Goal: Information Seeking & Learning: Learn about a topic

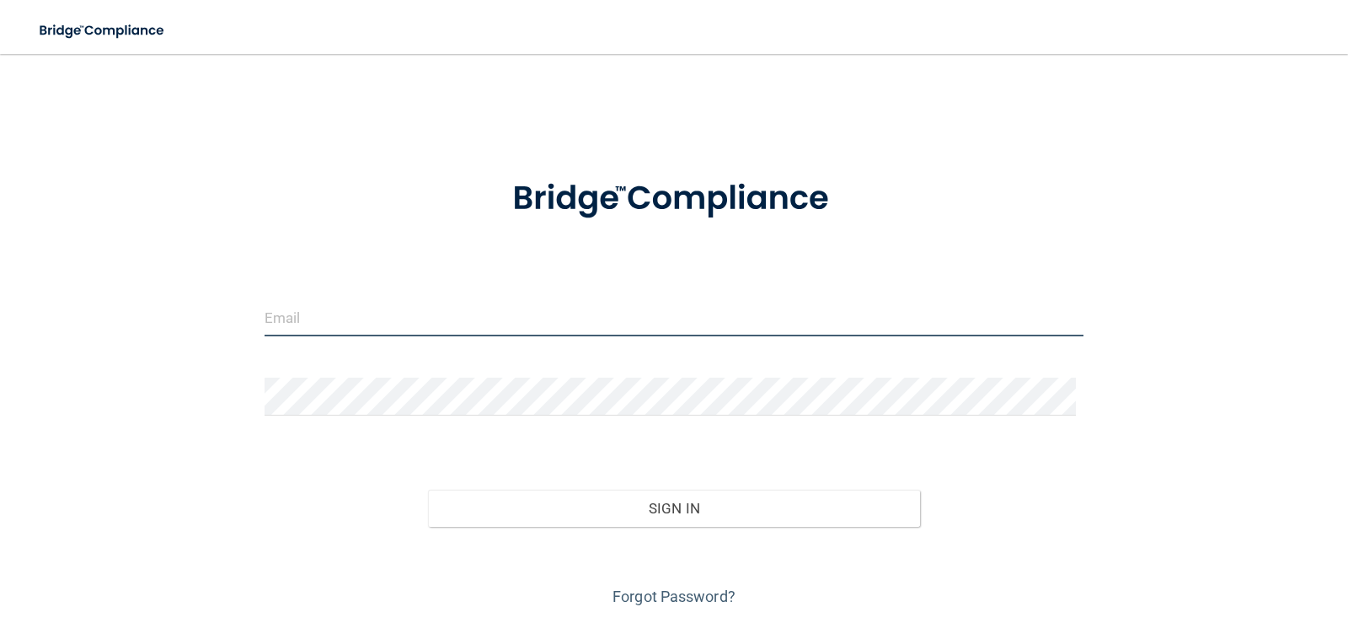
click at [384, 325] on input "email" at bounding box center [675, 317] width 820 height 38
type input "[EMAIL_ADDRESS][DOMAIN_NAME]"
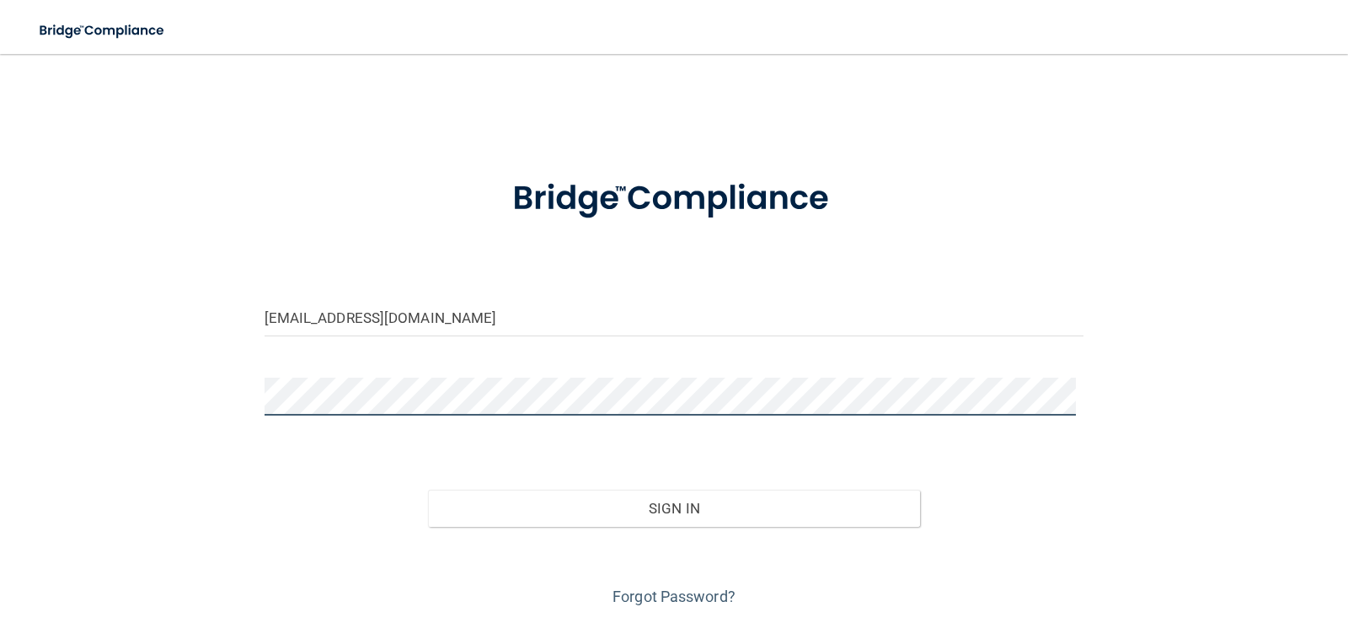
click at [428, 490] on button "Sign In" at bounding box center [674, 508] width 492 height 37
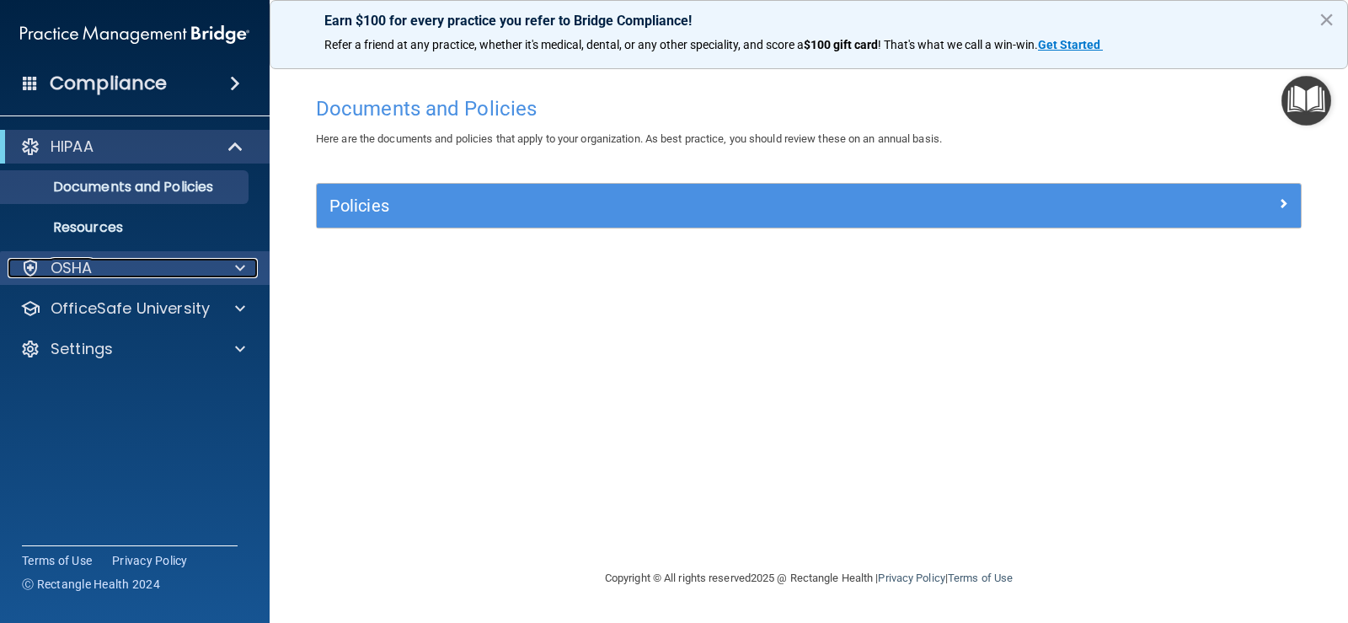
click at [235, 275] on span at bounding box center [240, 268] width 10 height 20
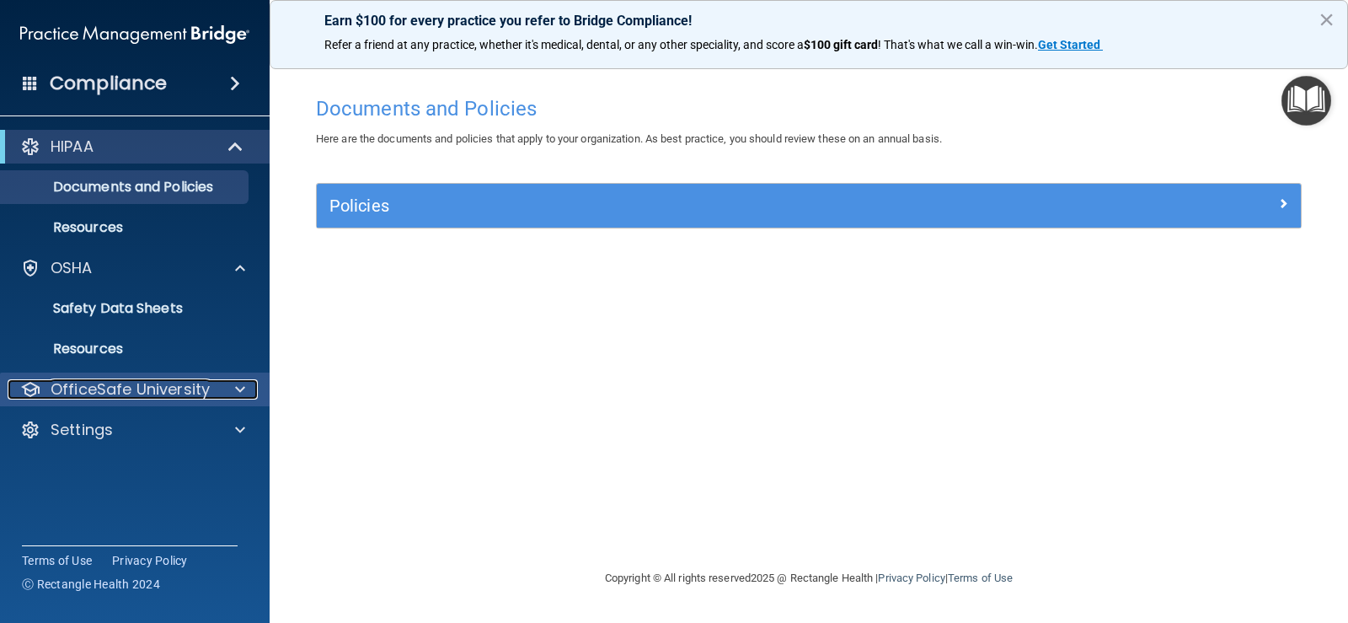
click at [191, 381] on p "OfficeSafe University" at bounding box center [130, 389] width 159 height 20
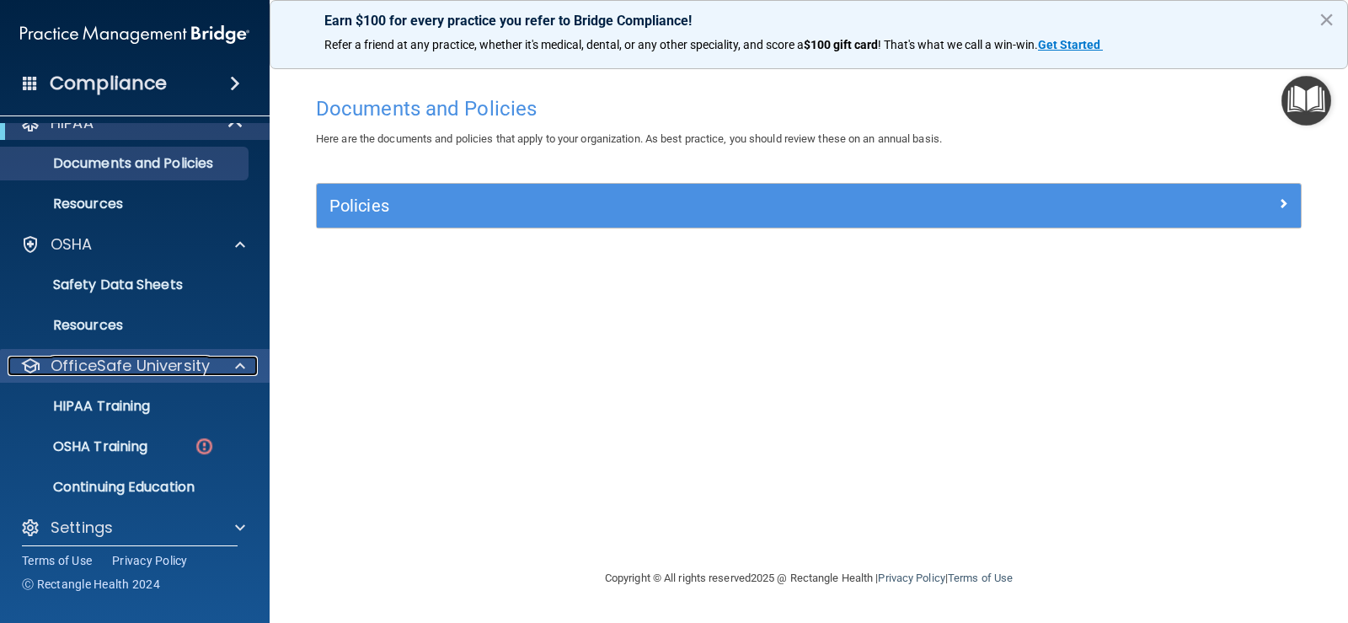
scroll to position [36, 0]
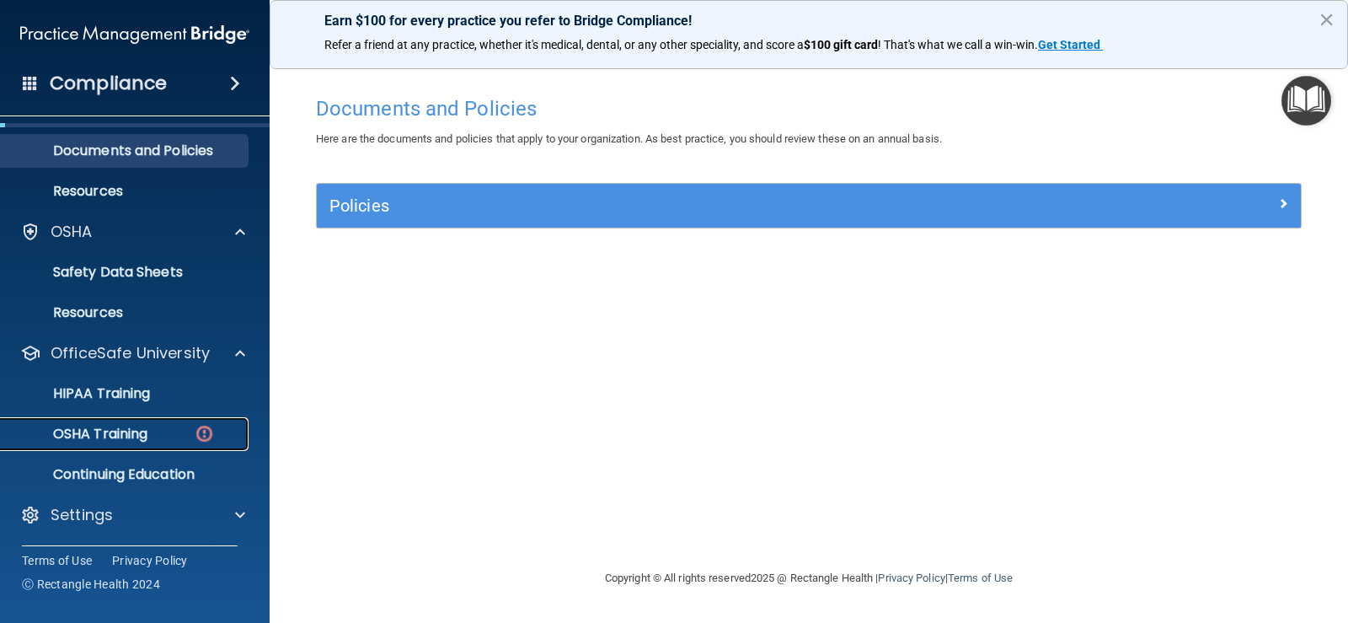
click at [116, 432] on p "OSHA Training" at bounding box center [79, 434] width 137 height 17
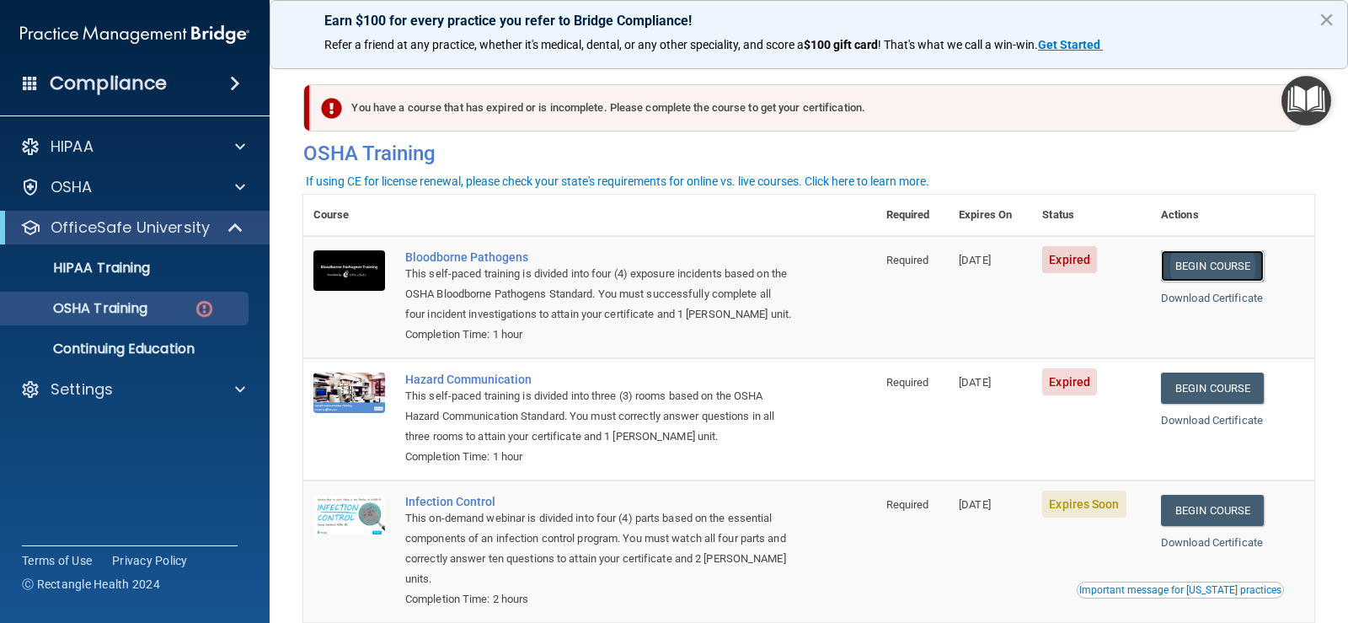
click at [1216, 274] on link "Begin Course" at bounding box center [1212, 265] width 103 height 31
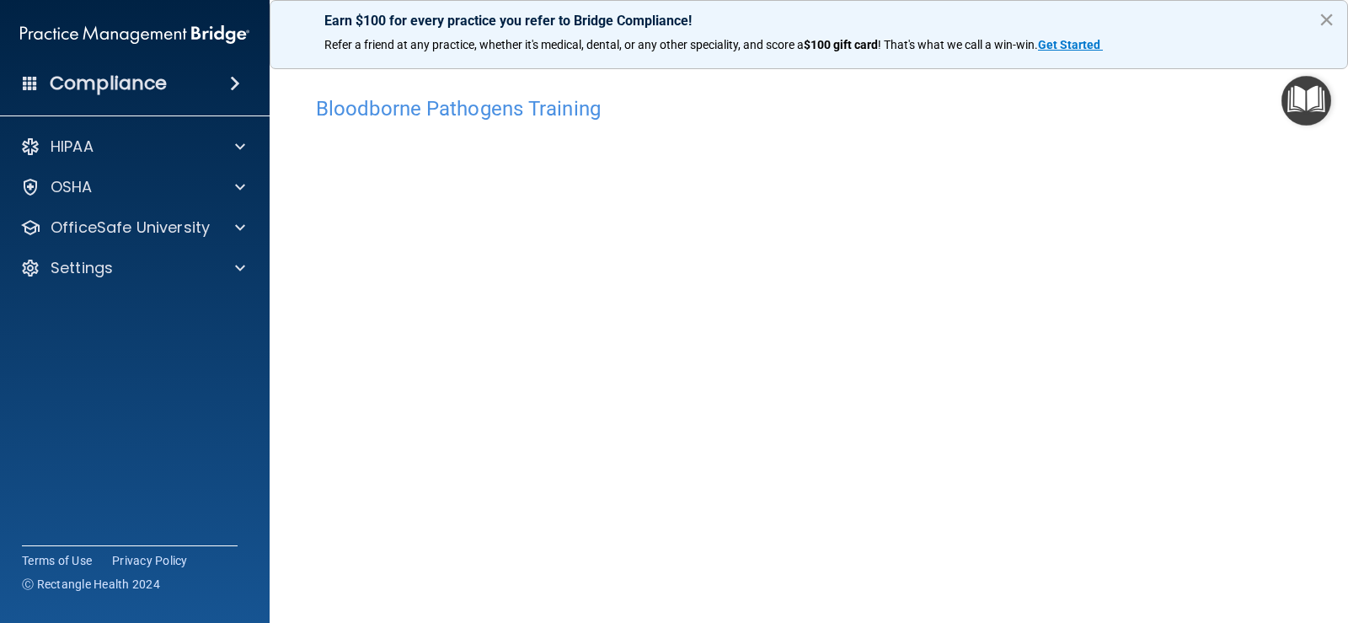
click at [1325, 22] on button "×" at bounding box center [1327, 19] width 16 height 27
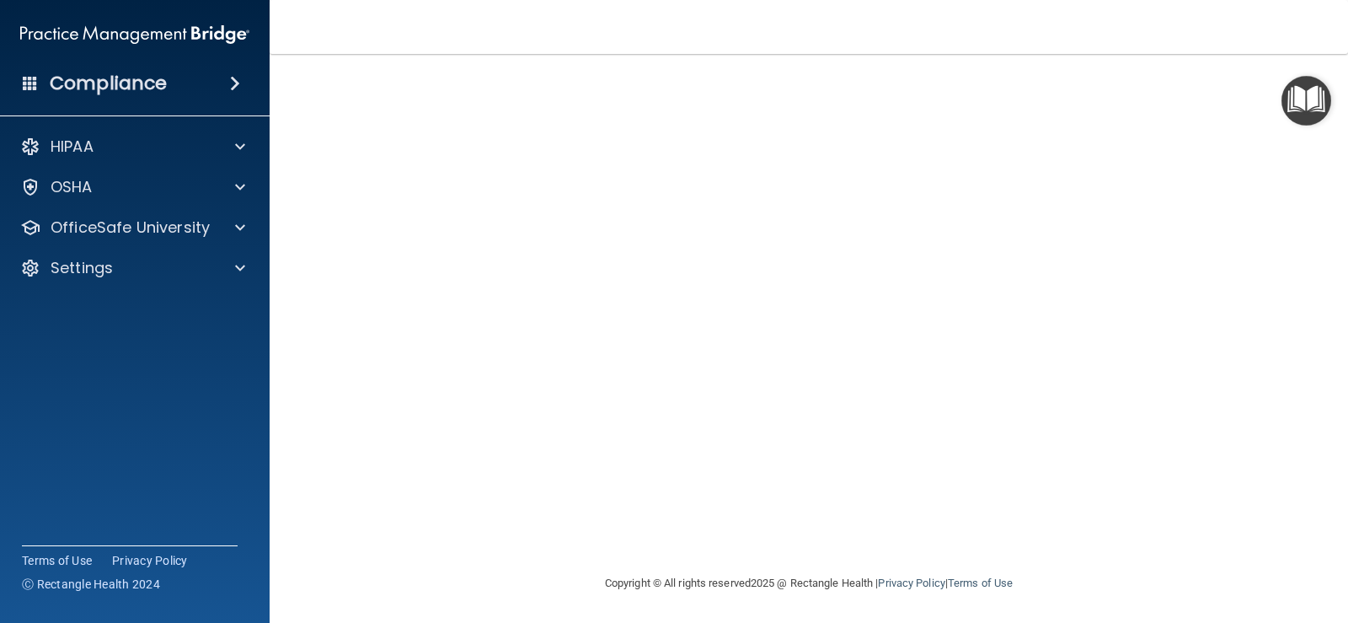
scroll to position [99, 0]
click at [1305, 336] on main "Bloodborne Pathogens Training This course doesn’t expire until [DATE]. Are you …" at bounding box center [809, 338] width 1079 height 569
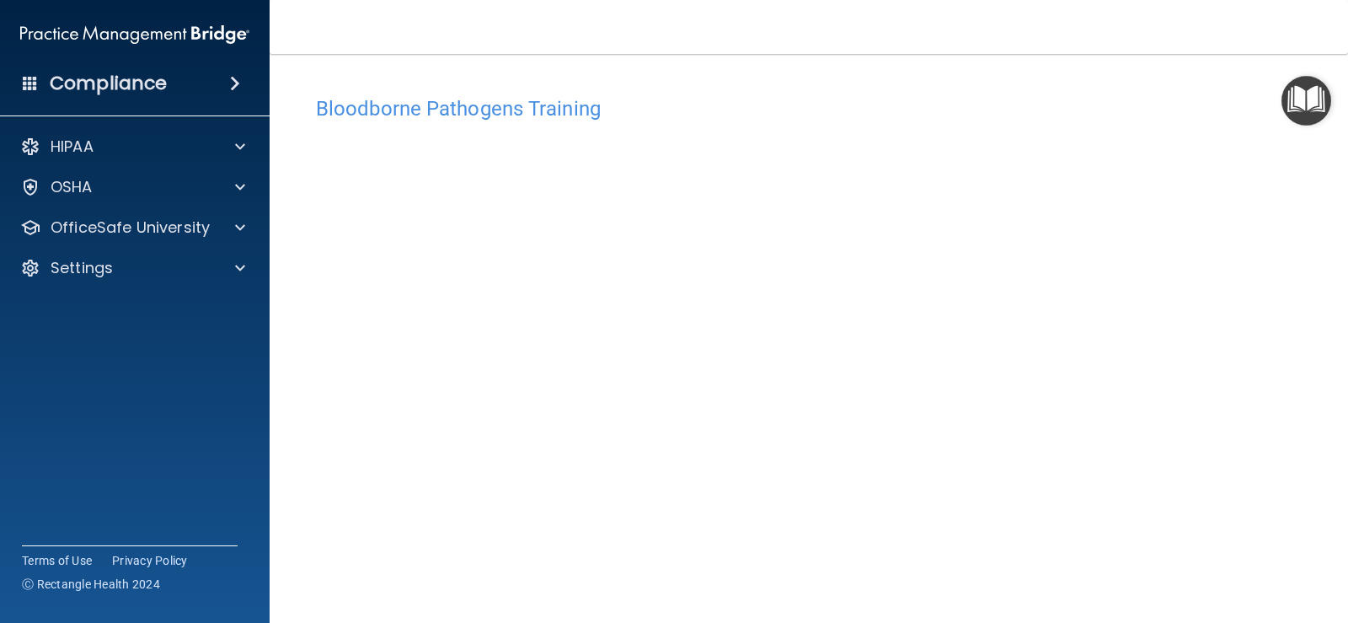
scroll to position [84, 0]
